Goal: Navigation & Orientation: Find specific page/section

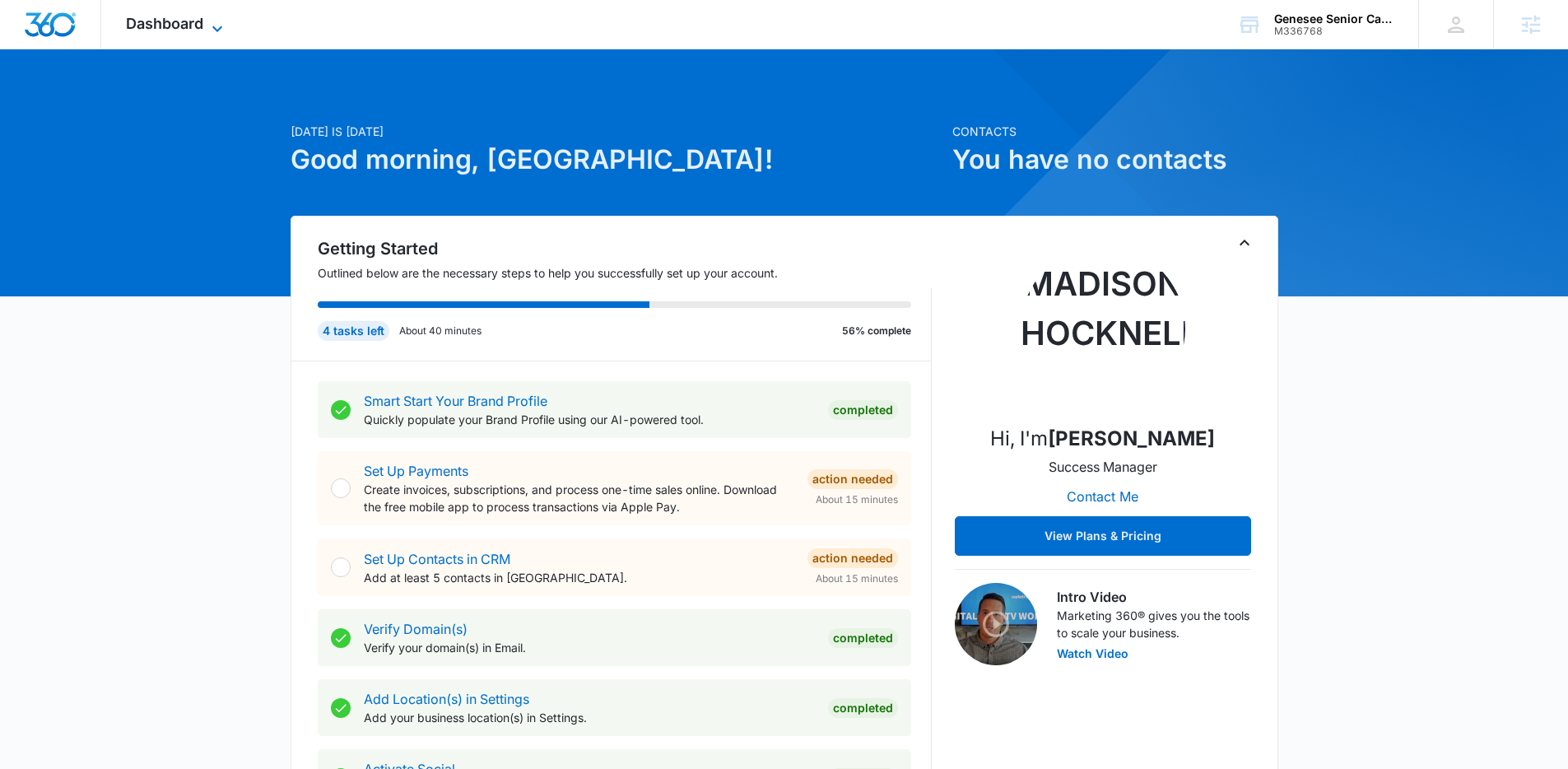
click at [137, 28] on span "Dashboard" at bounding box center [164, 23] width 77 height 18
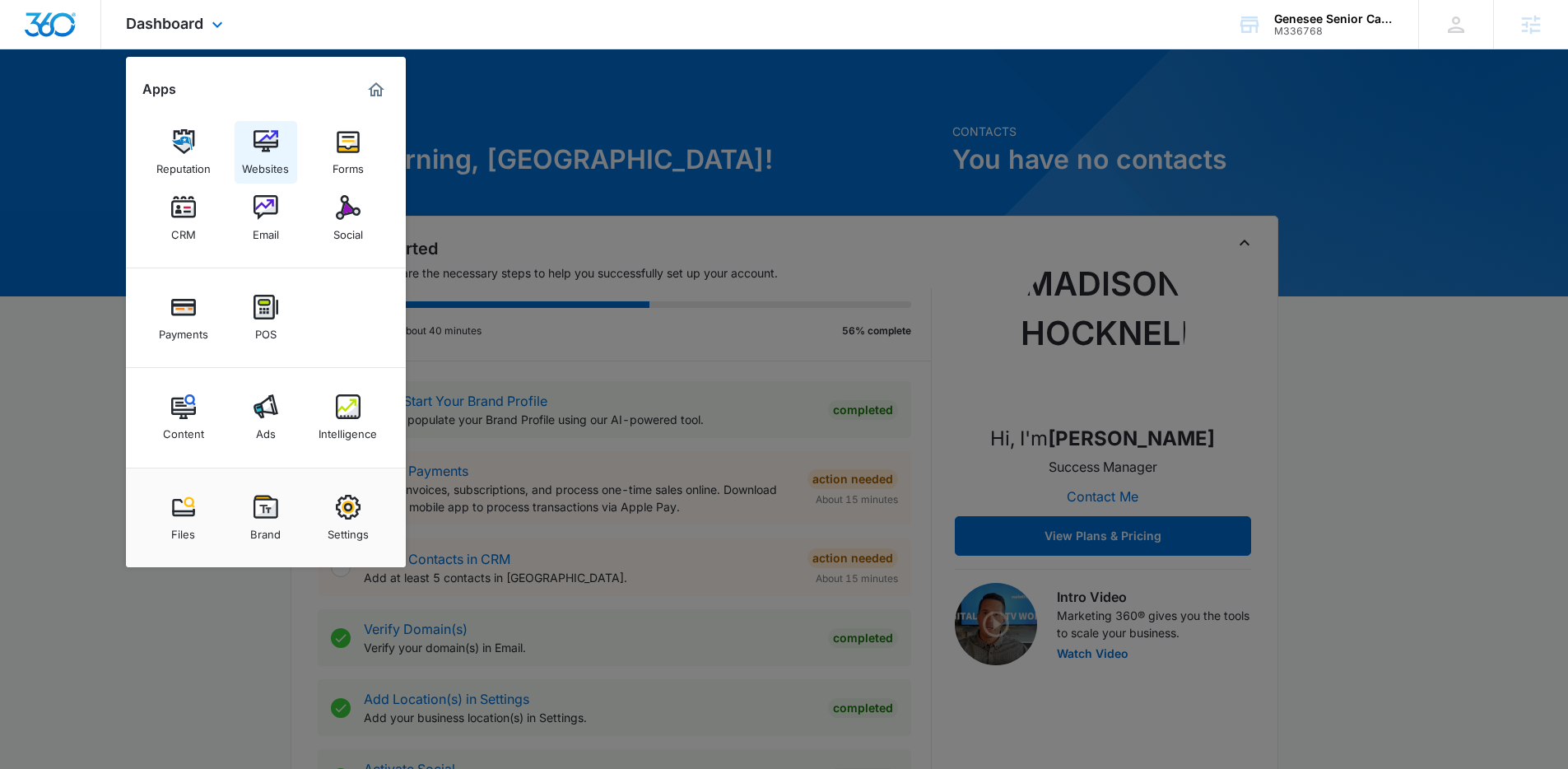
click at [275, 145] on img at bounding box center [265, 141] width 24 height 24
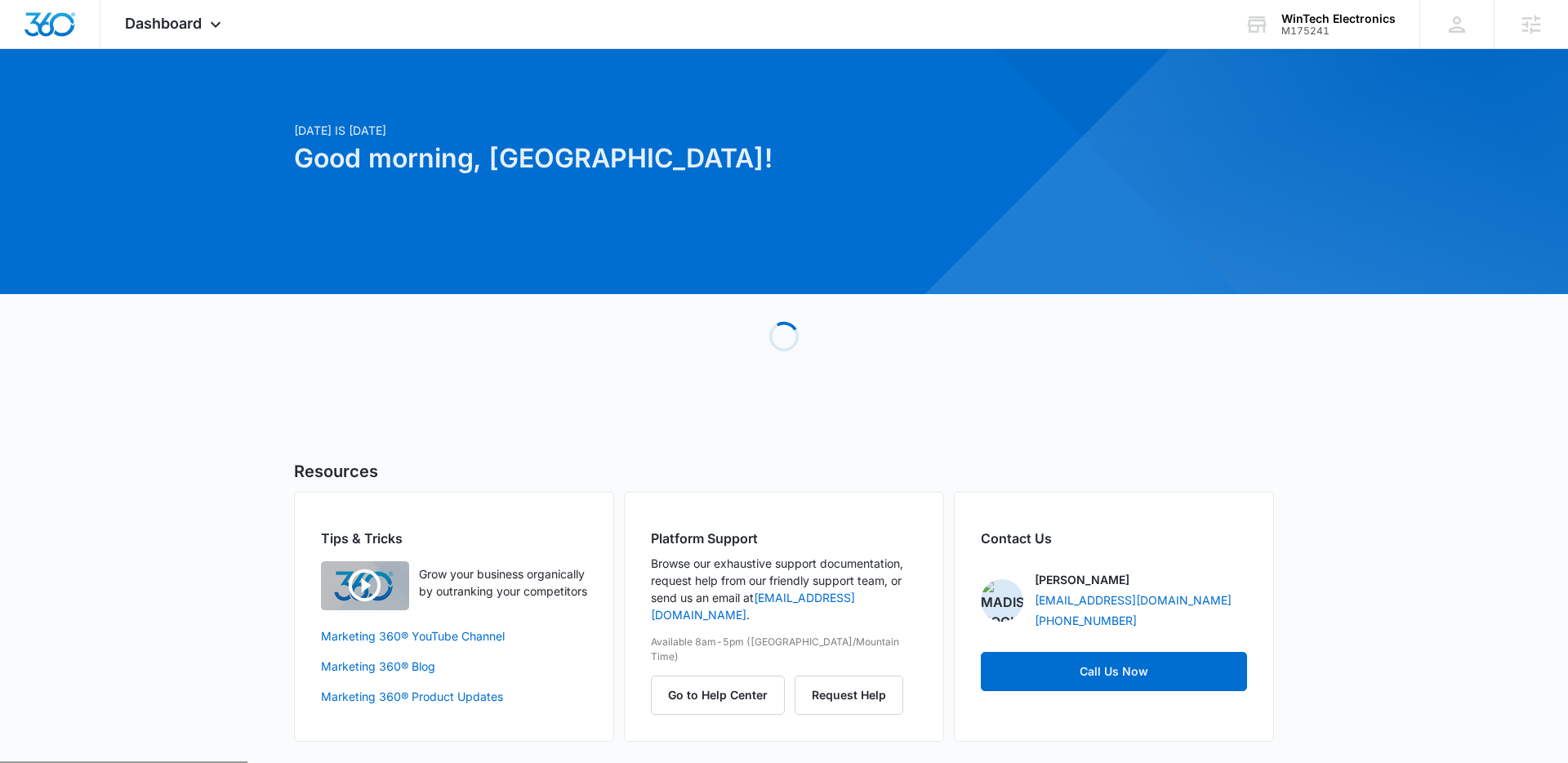
click at [326, 196] on div "Today is Tuesday, October 14th Good morning, Madison!" at bounding box center [617, 167] width 647 height 92
click at [188, 28] on span "Dashboard" at bounding box center [163, 23] width 77 height 17
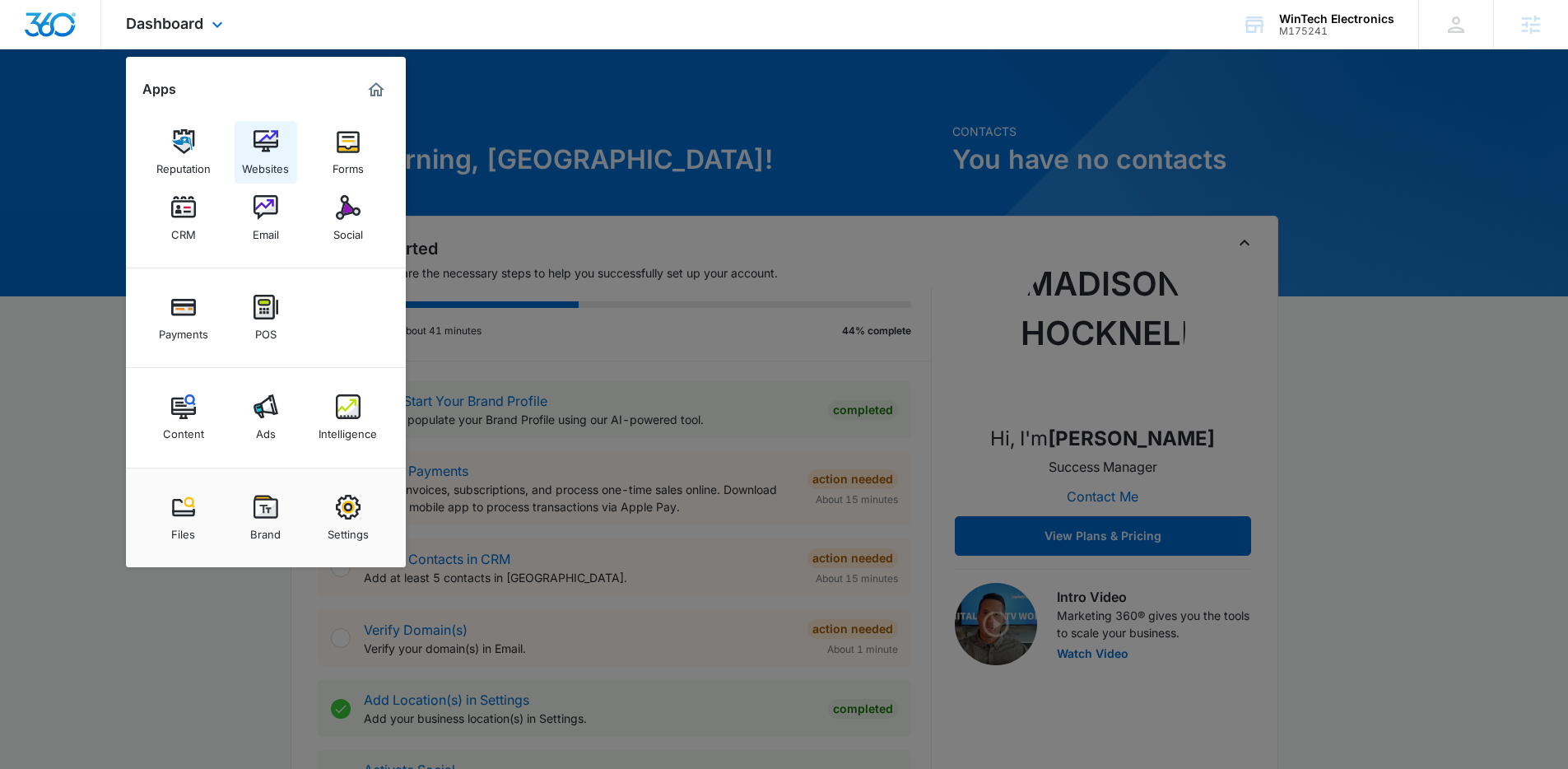
click at [264, 132] on img at bounding box center [265, 141] width 24 height 24
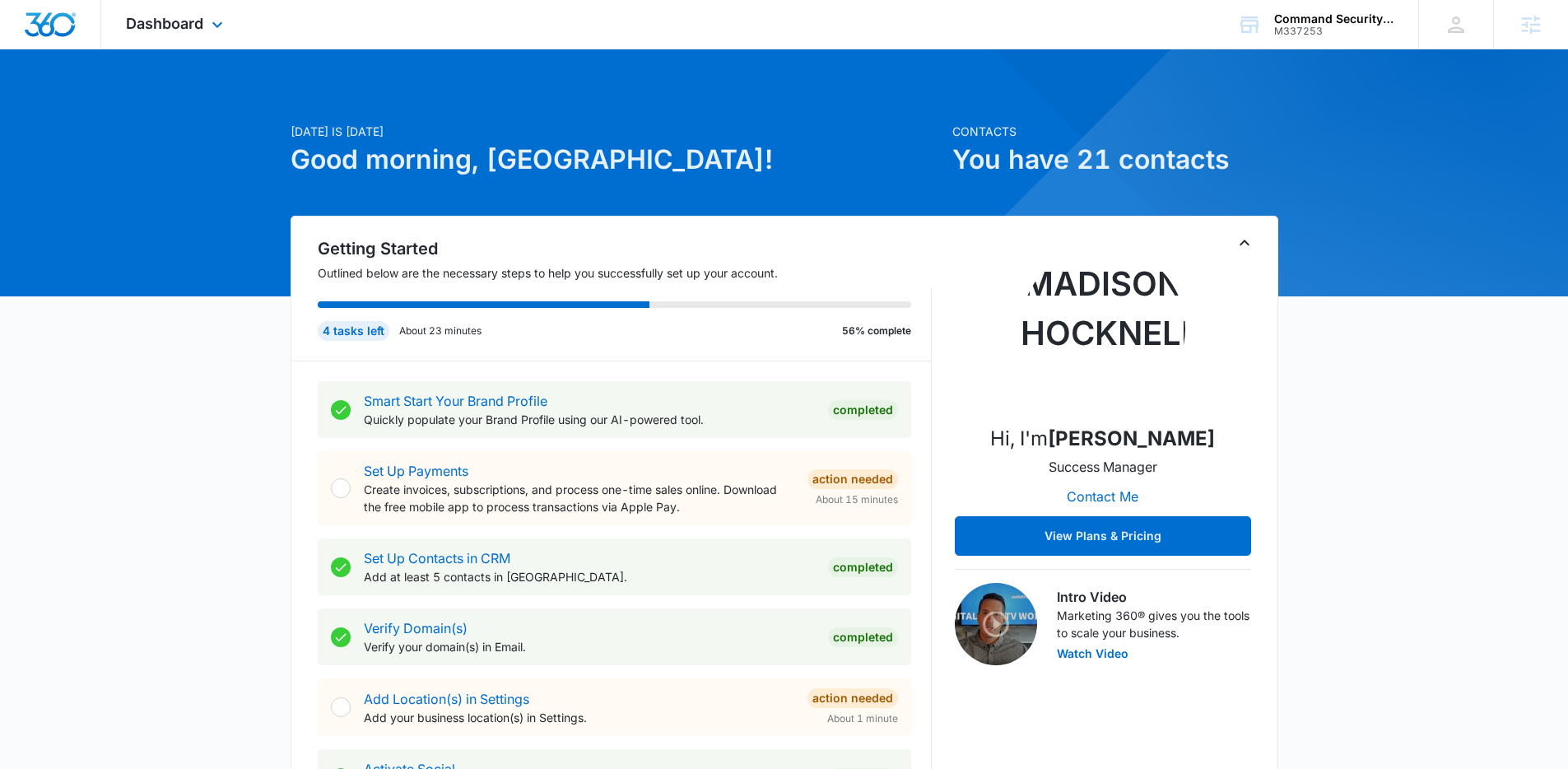
click at [161, 44] on div "Dashboard Apps Reputation Websites Forms CRM Email Social Shop Payments POS Con…" at bounding box center [176, 24] width 151 height 49
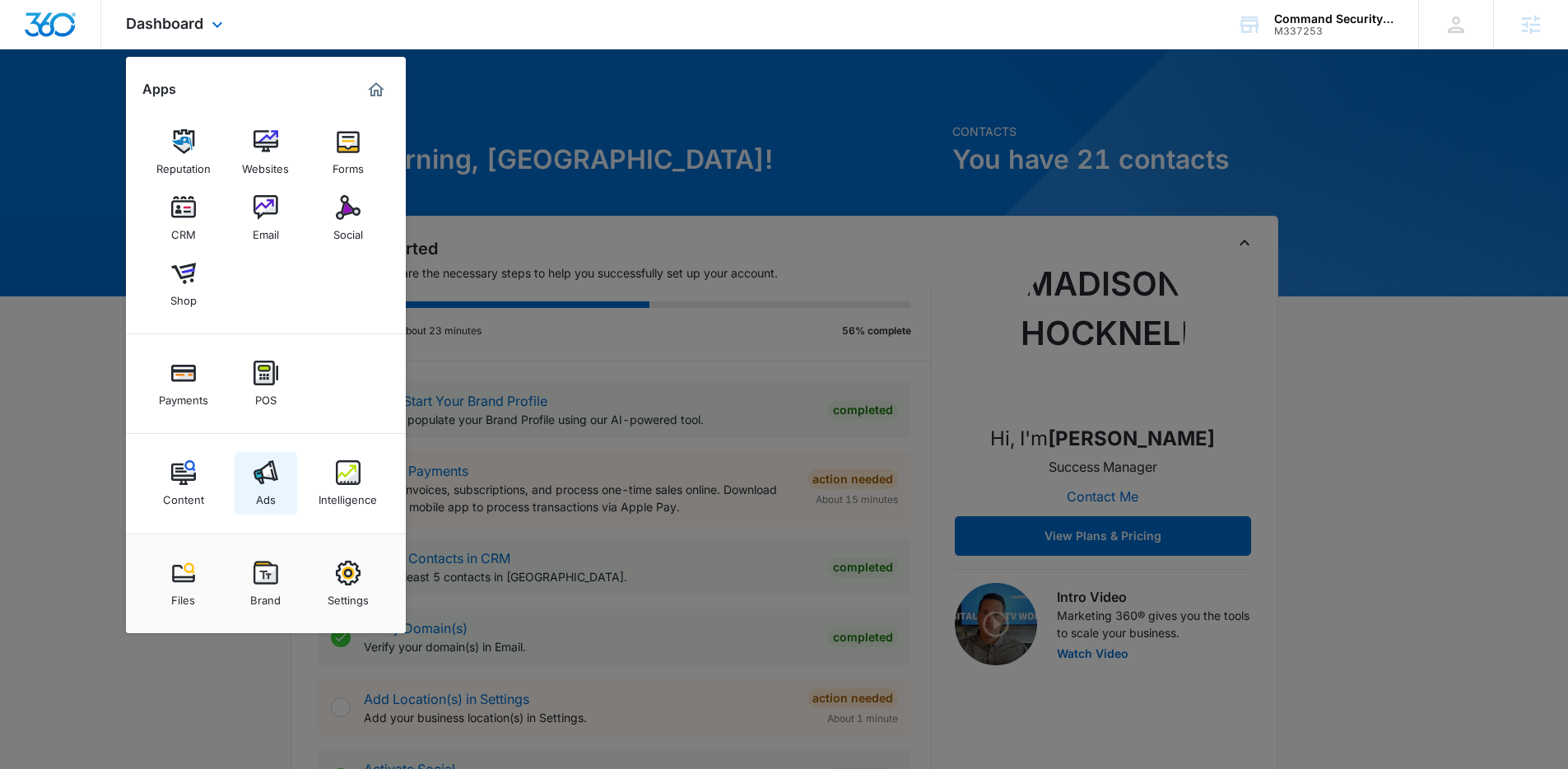
click at [265, 470] on img at bounding box center [265, 472] width 24 height 24
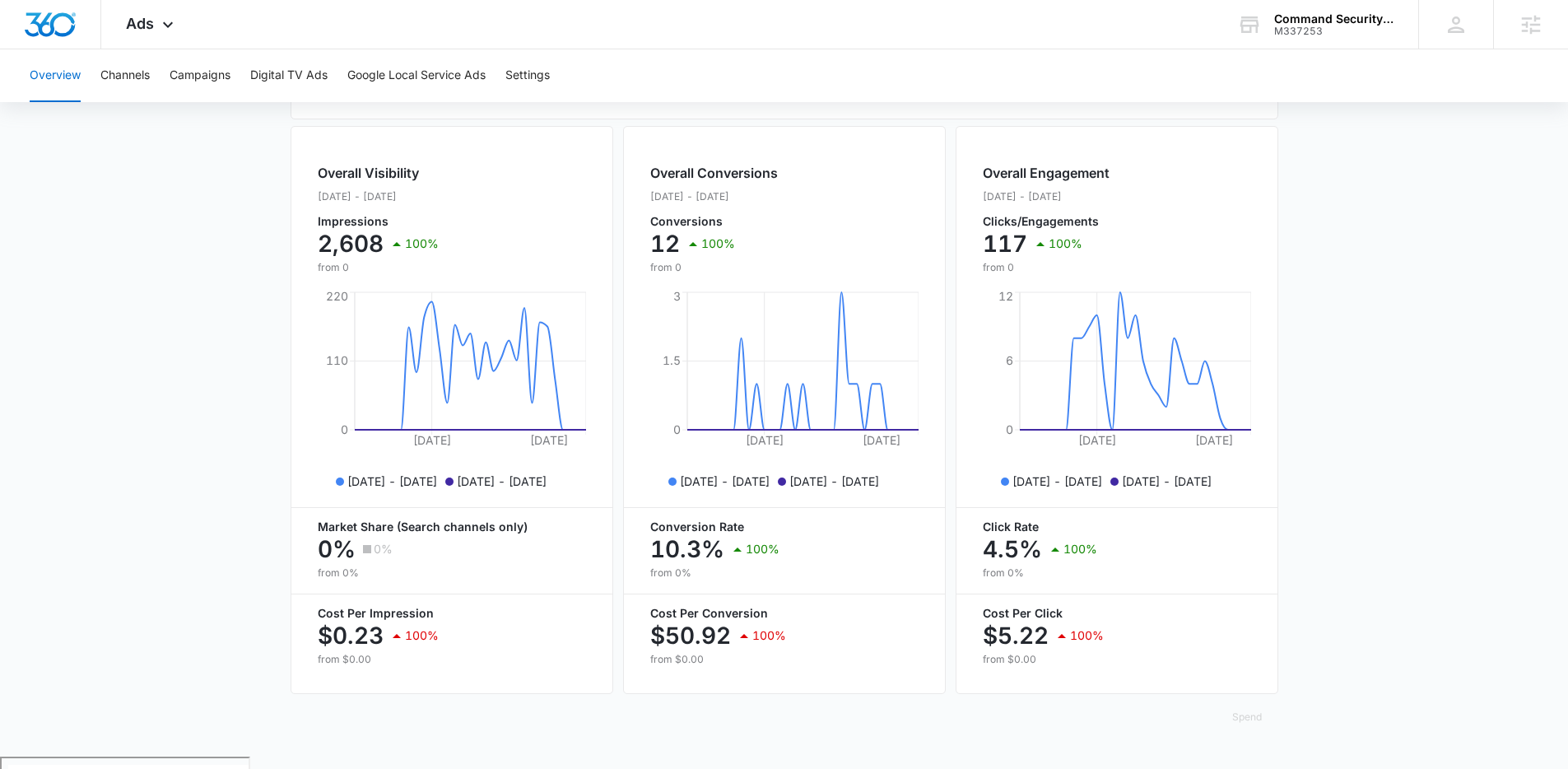
scroll to position [35, 0]
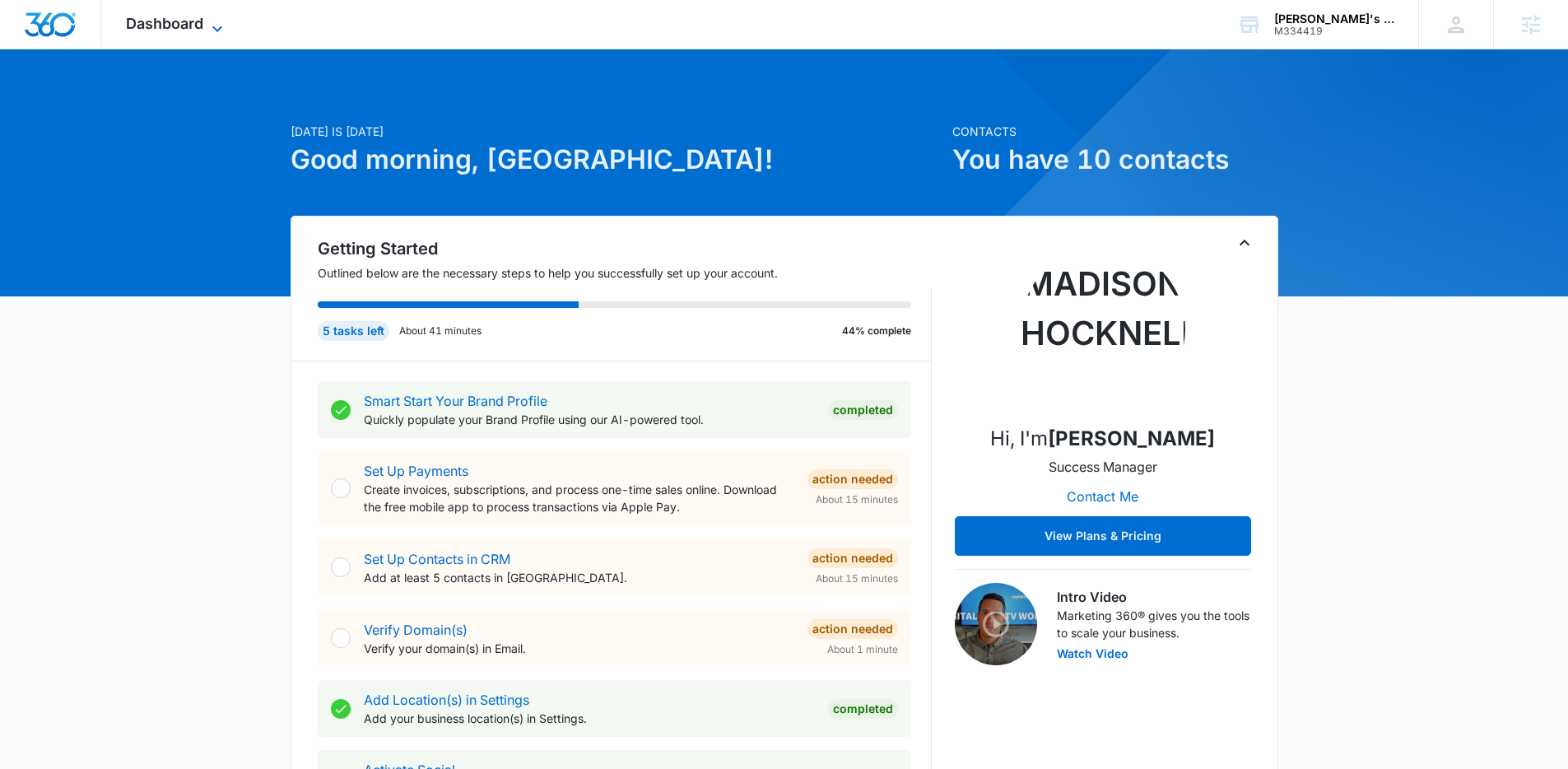
click at [172, 19] on span "Dashboard" at bounding box center [164, 23] width 77 height 18
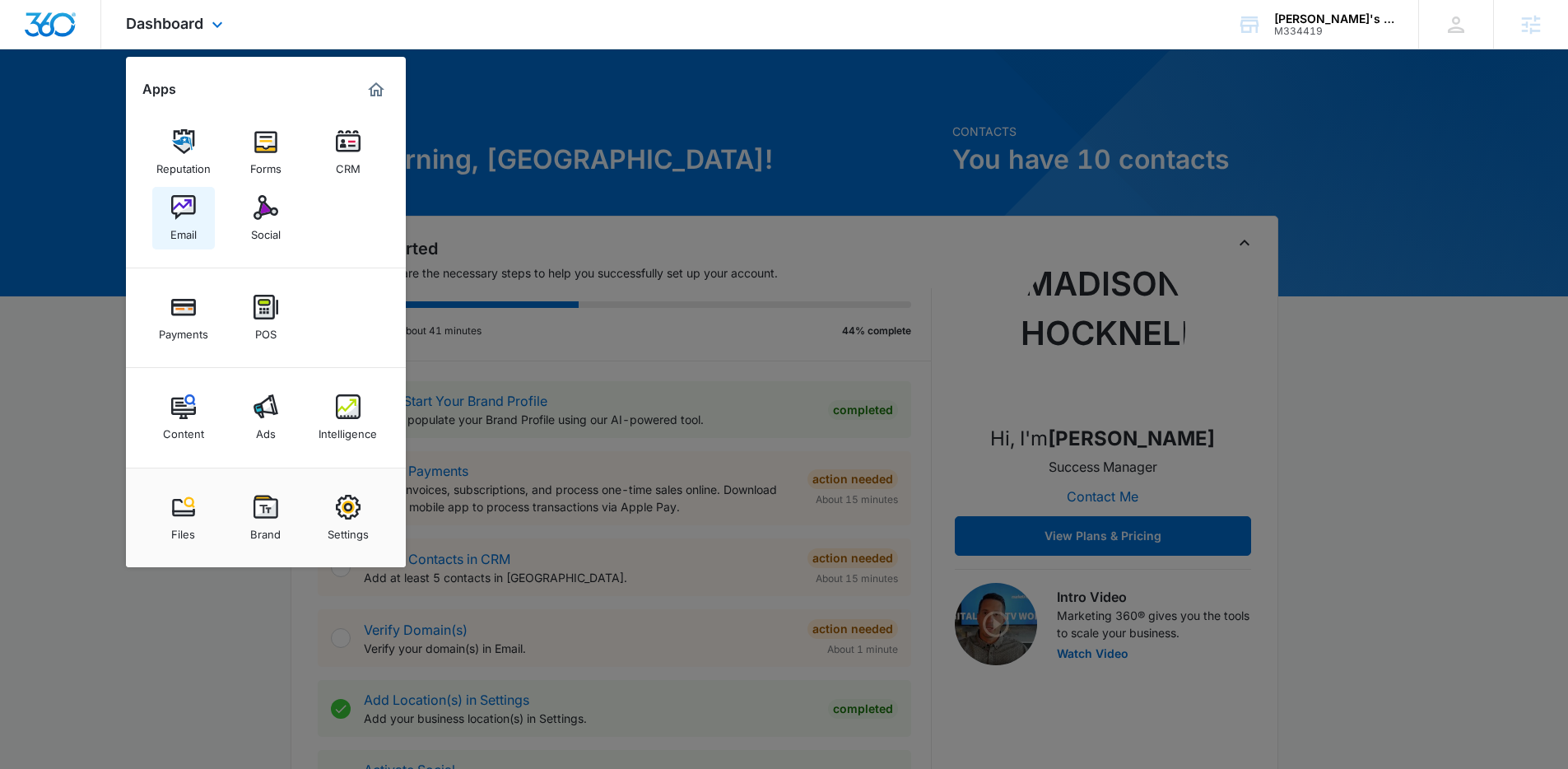
click at [180, 211] on img at bounding box center [183, 206] width 24 height 24
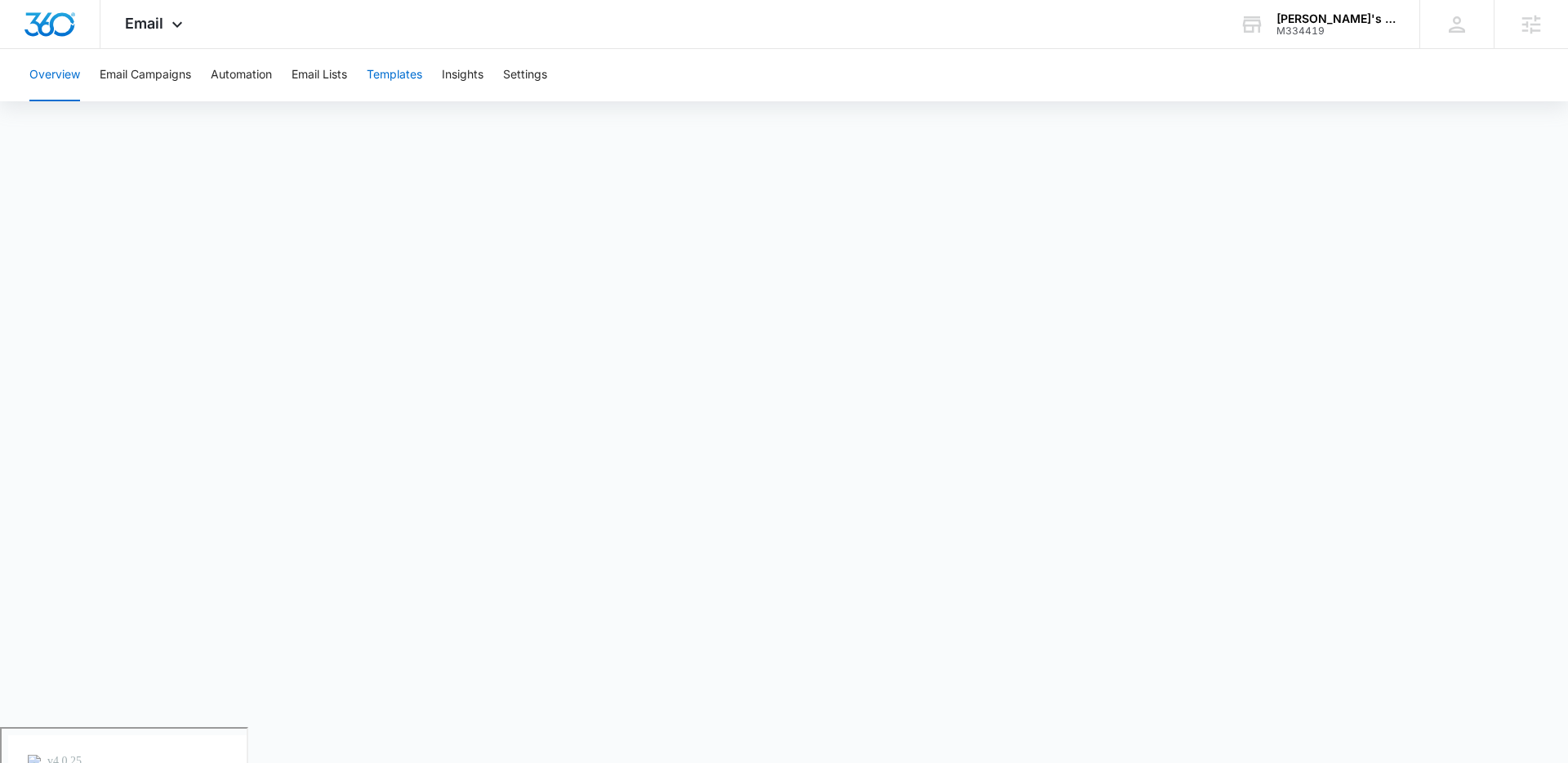
click at [408, 68] on button "Templates" at bounding box center [394, 75] width 55 height 52
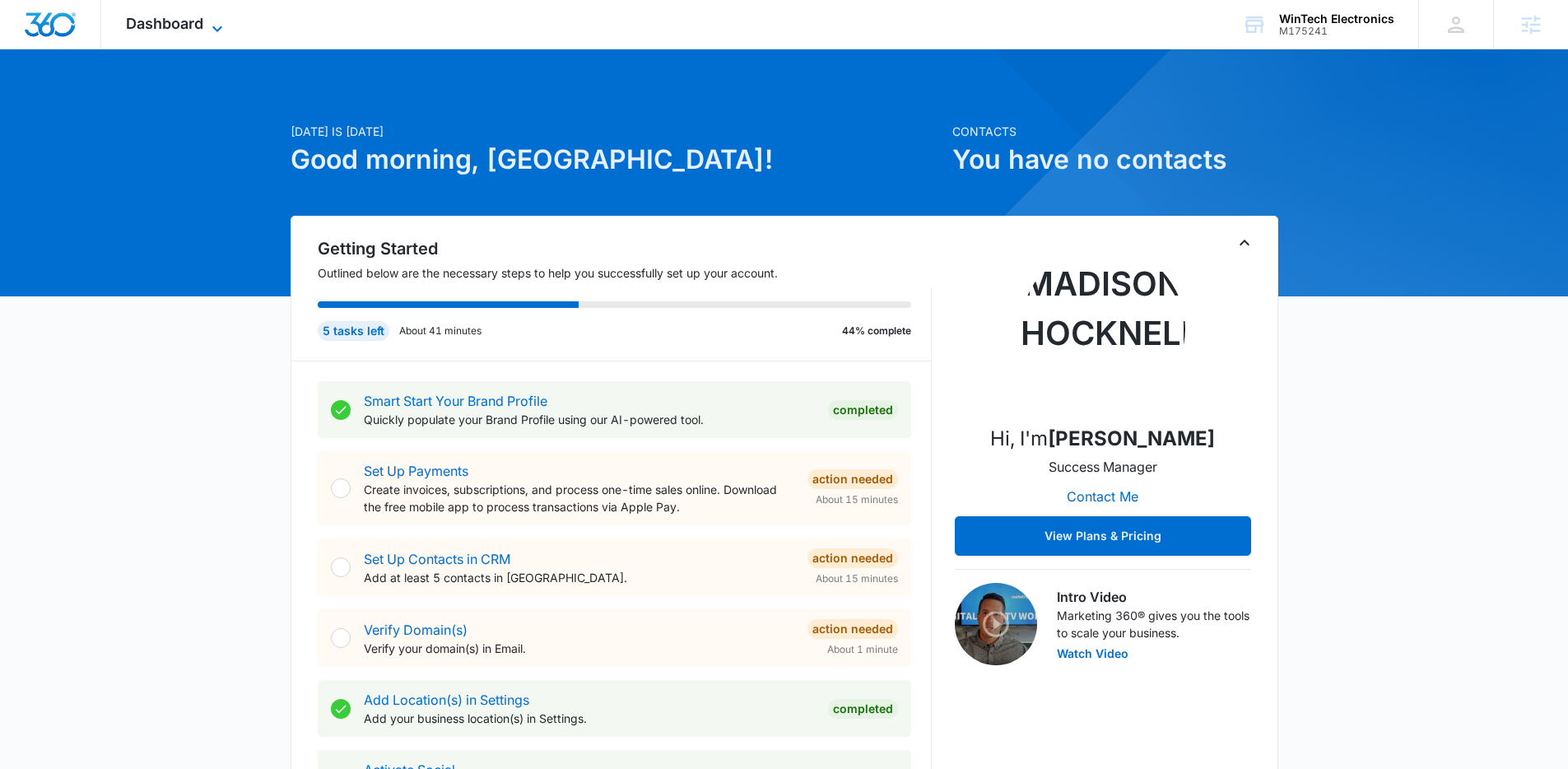
click at [179, 18] on span "Dashboard" at bounding box center [164, 23] width 77 height 18
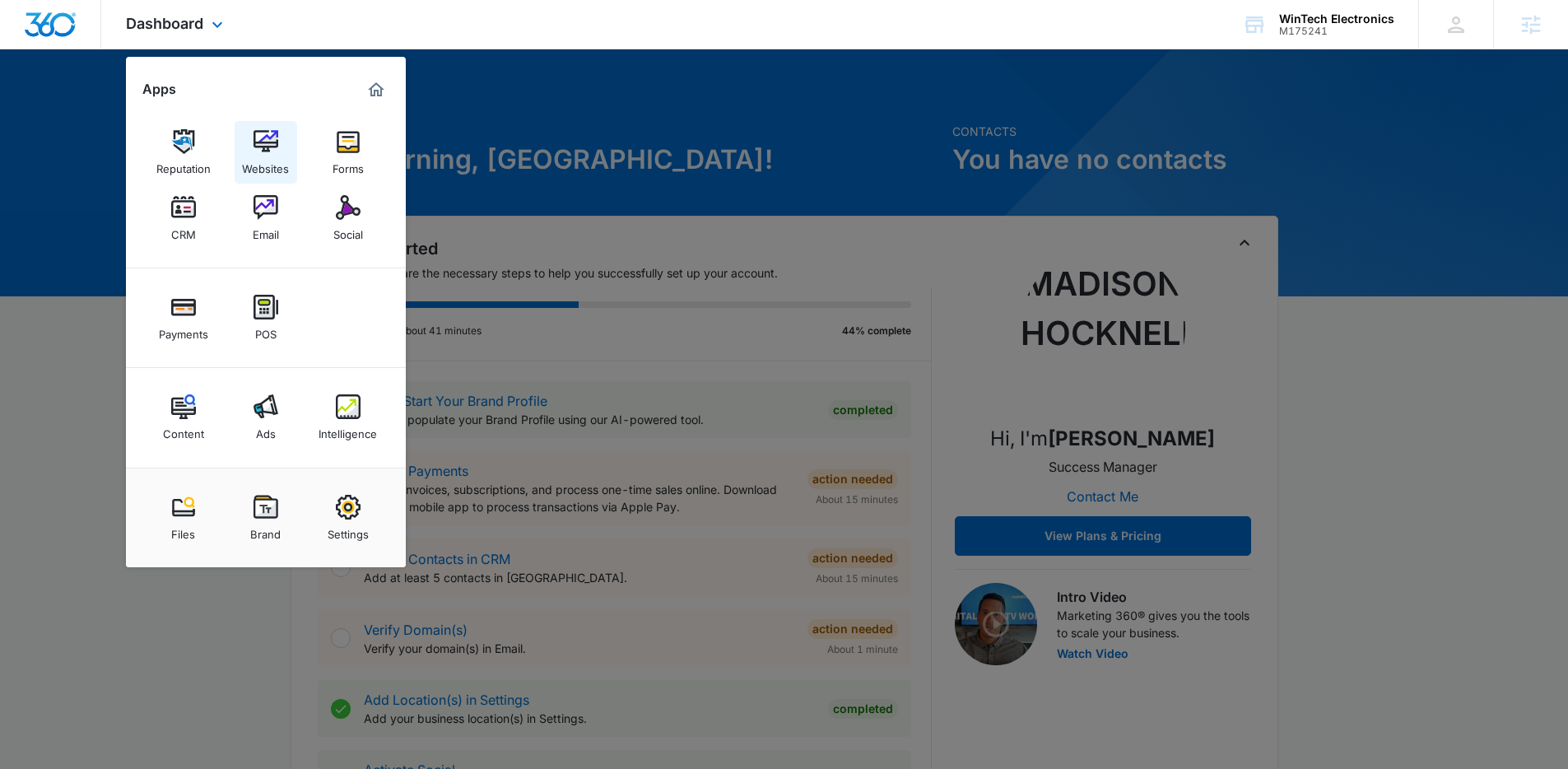
click at [263, 156] on div "Websites" at bounding box center [265, 164] width 47 height 22
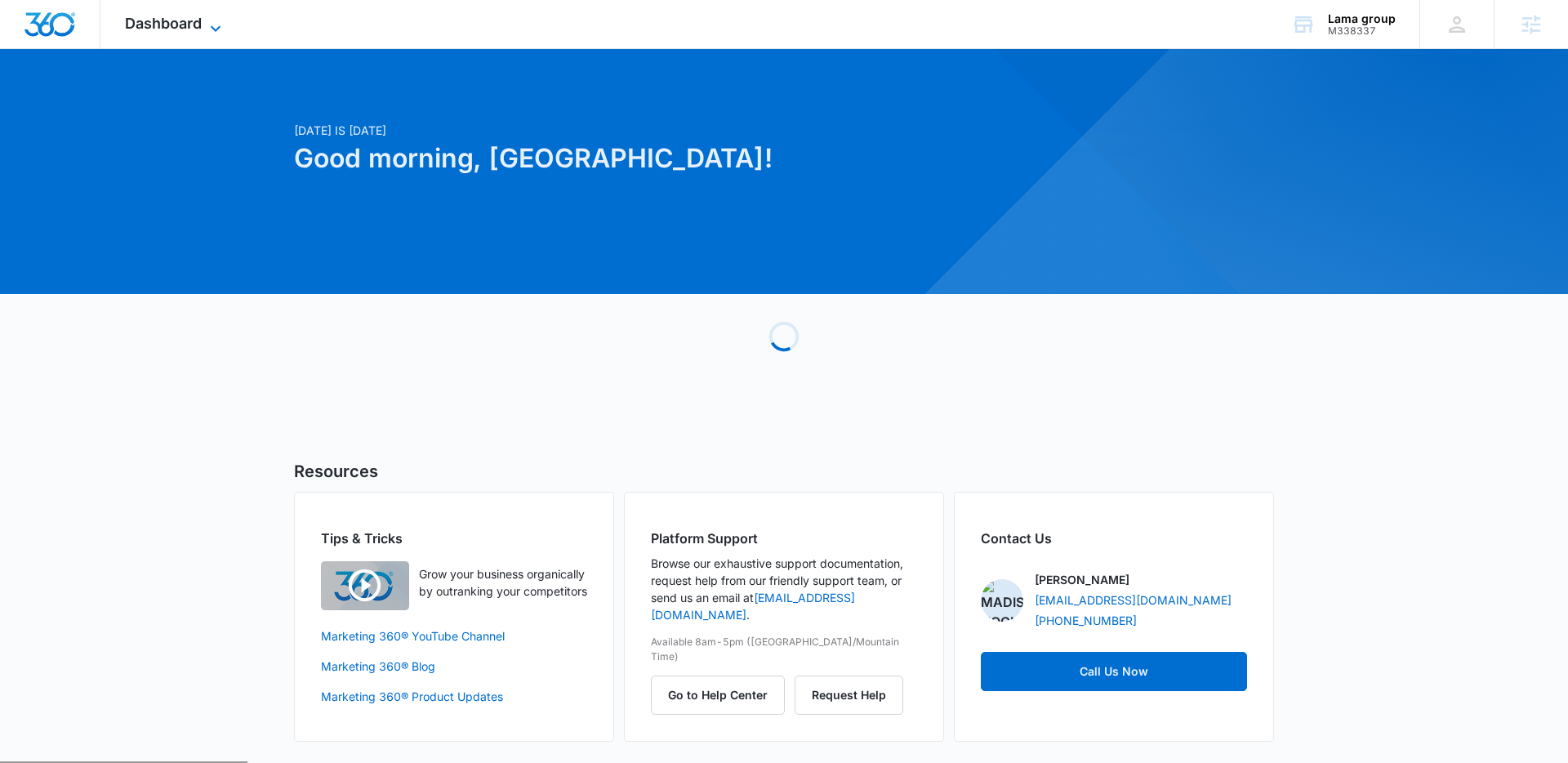
click at [179, 23] on span "Dashboard" at bounding box center [163, 23] width 77 height 17
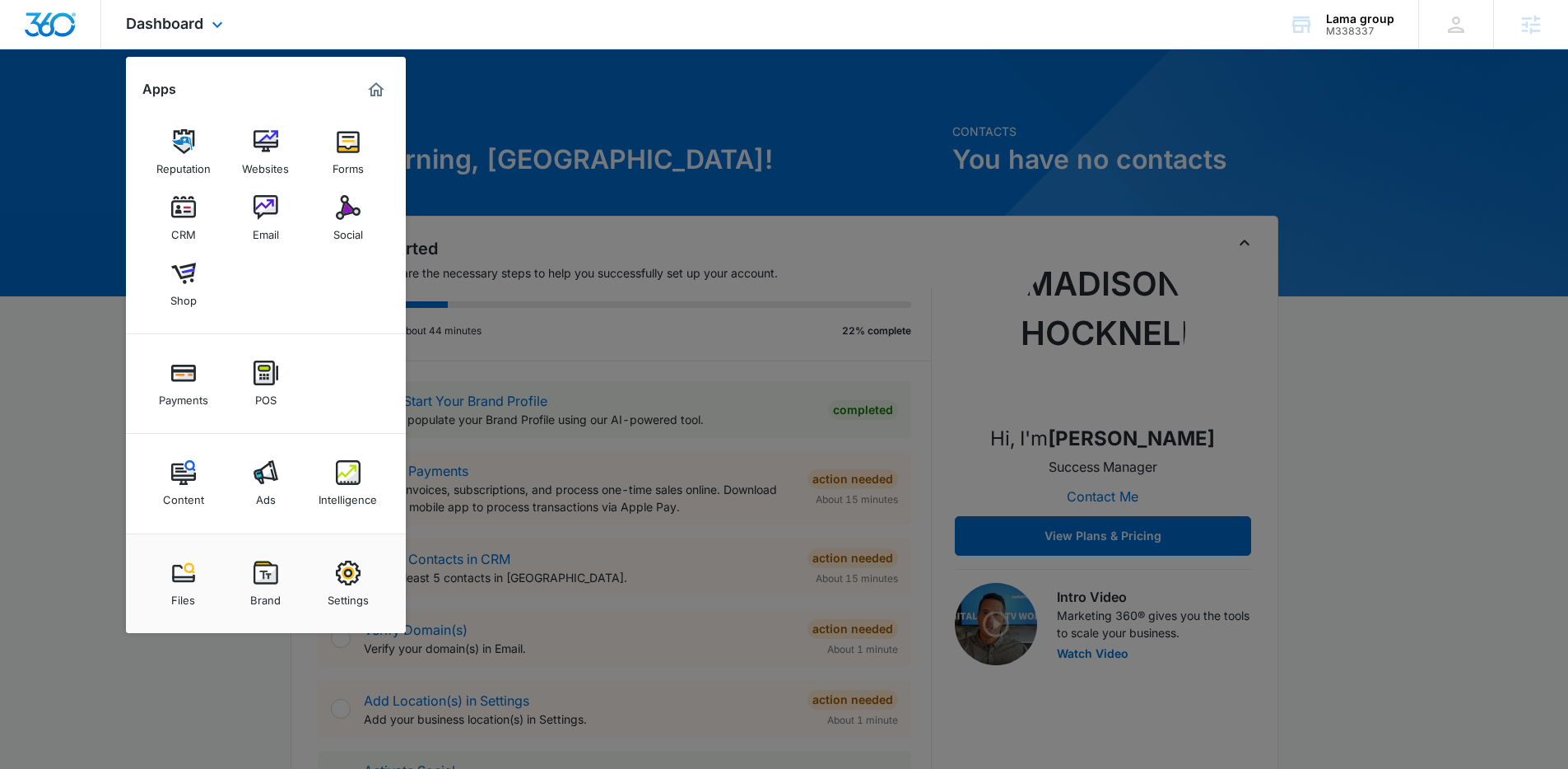
click at [233, 151] on div "Reputation Websites Forms CRM Email Social Shop" at bounding box center [266, 218] width 280 height 231
click at [263, 150] on img at bounding box center [265, 141] width 24 height 24
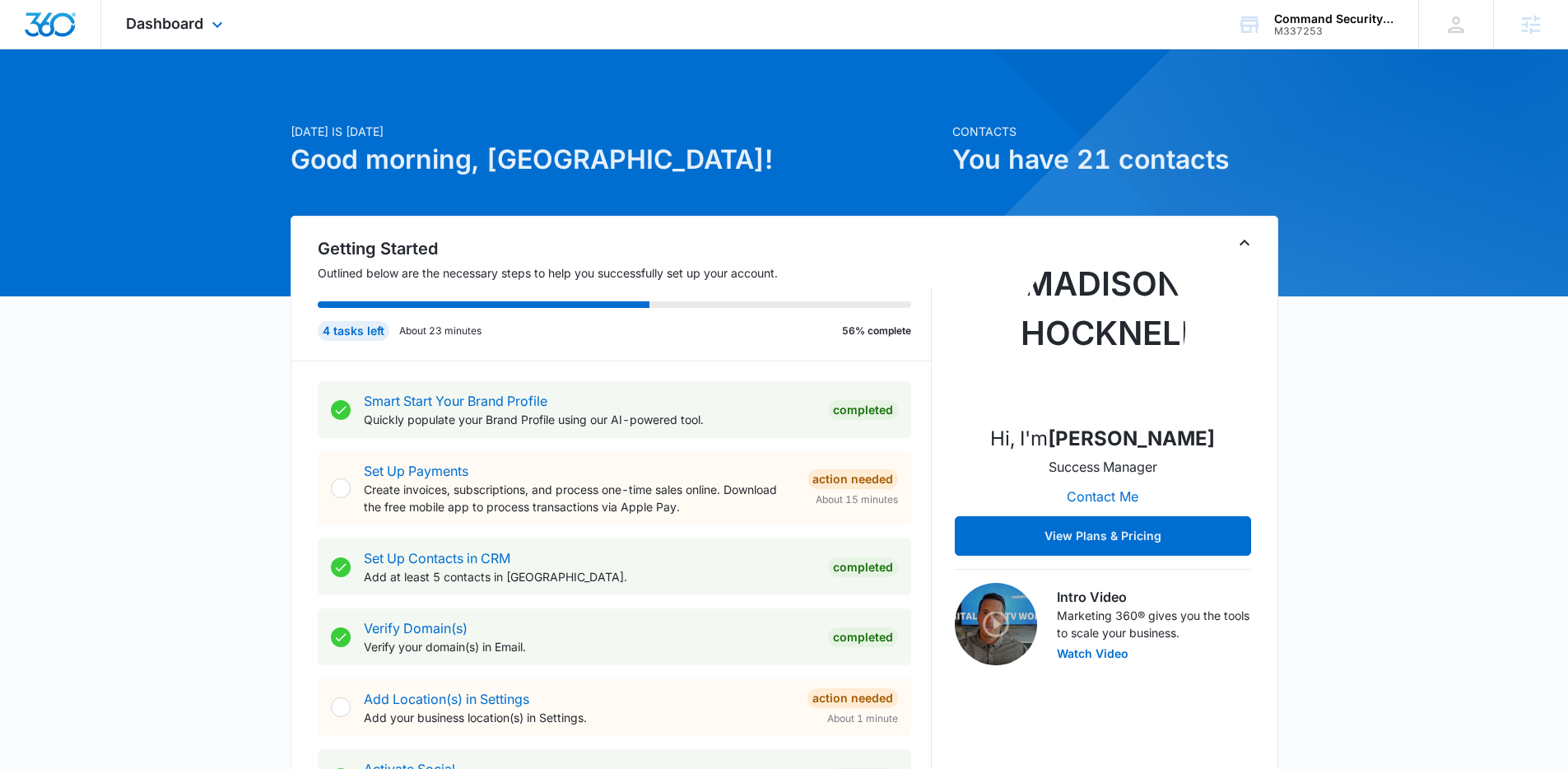
click at [206, 32] on div "Dashboard Apps Reputation Websites Forms CRM Email Social Shop Payments POS Con…" at bounding box center [176, 24] width 151 height 49
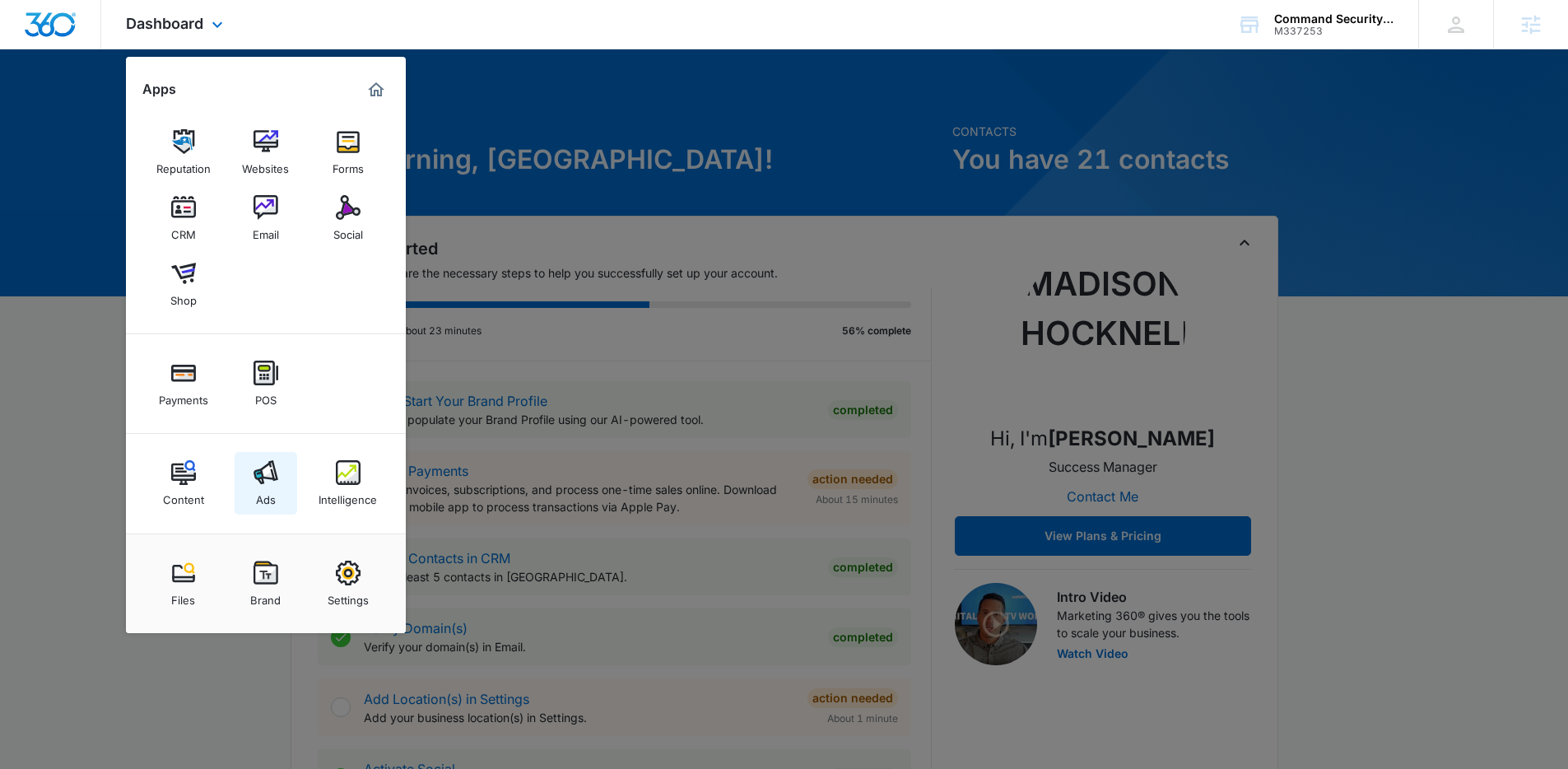
click at [265, 472] on img at bounding box center [265, 472] width 24 height 24
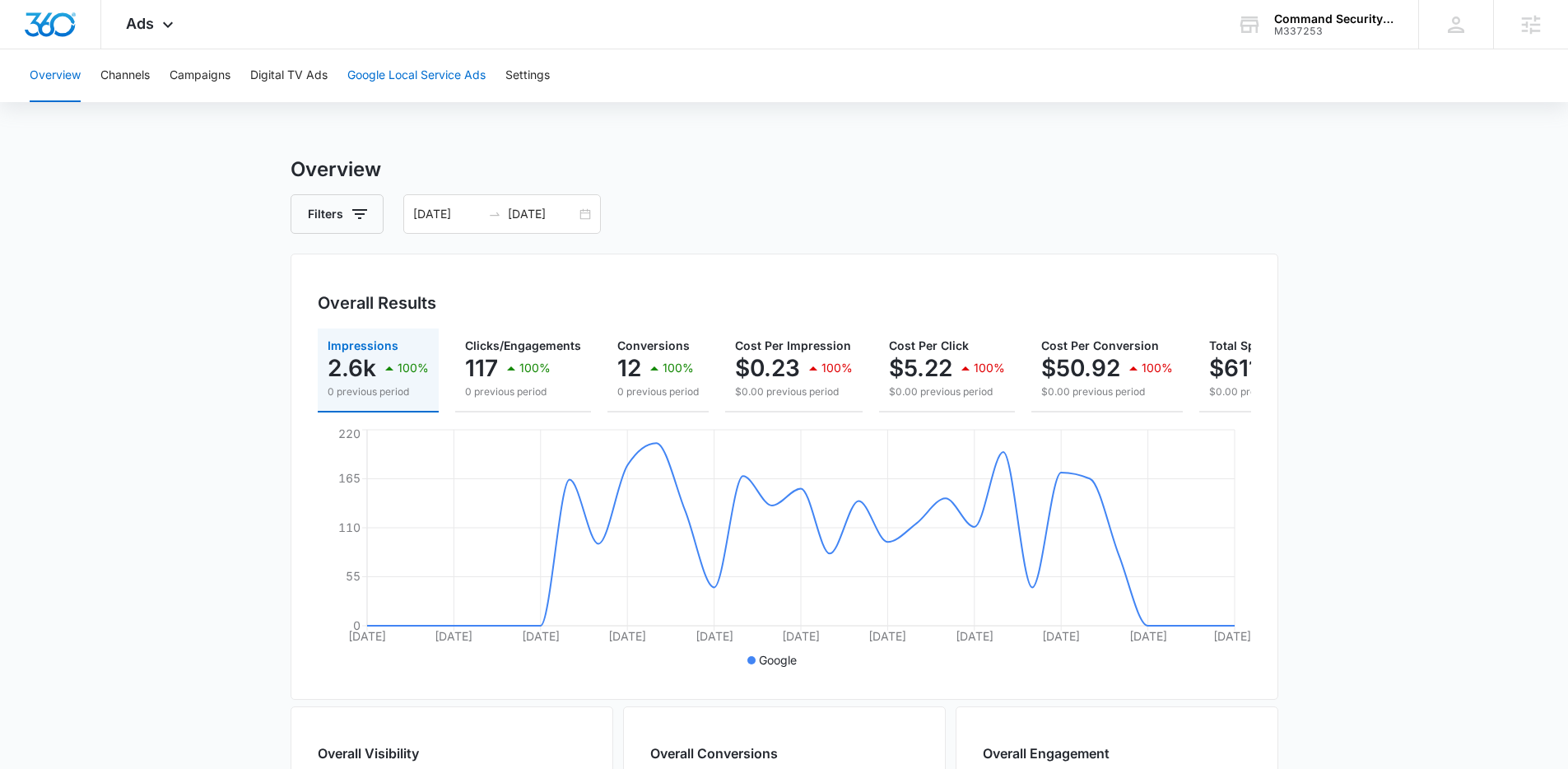
click at [373, 80] on button "Google Local Service Ads" at bounding box center [416, 75] width 138 height 53
